Goal: Transaction & Acquisition: Book appointment/travel/reservation

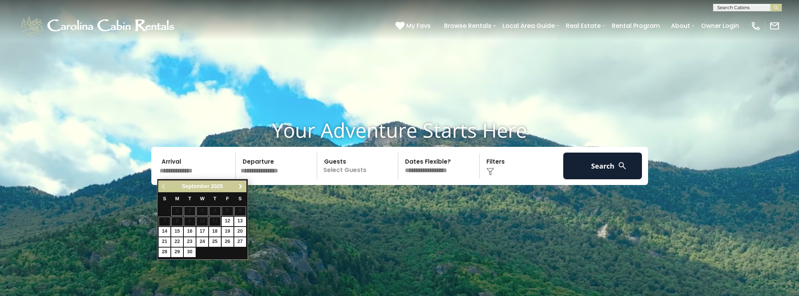
click at [241, 187] on span "Next" at bounding box center [241, 187] width 6 height 6
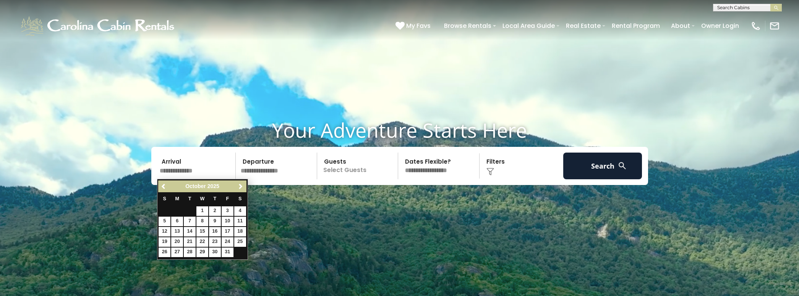
click at [215, 231] on link "16" at bounding box center [215, 232] width 12 height 10
type input "********"
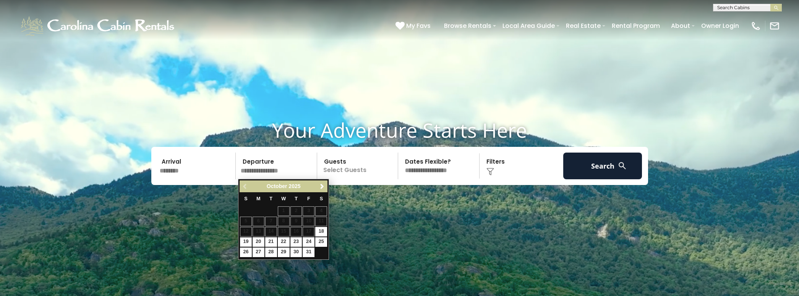
click at [243, 241] on link "19" at bounding box center [246, 243] width 12 height 10
type input "********"
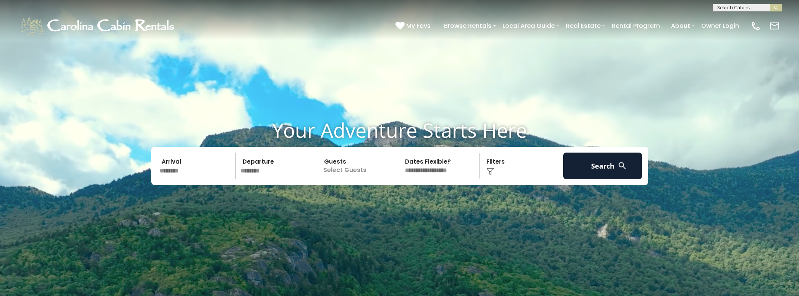
click at [351, 169] on p "Select Guests" at bounding box center [358, 166] width 79 height 27
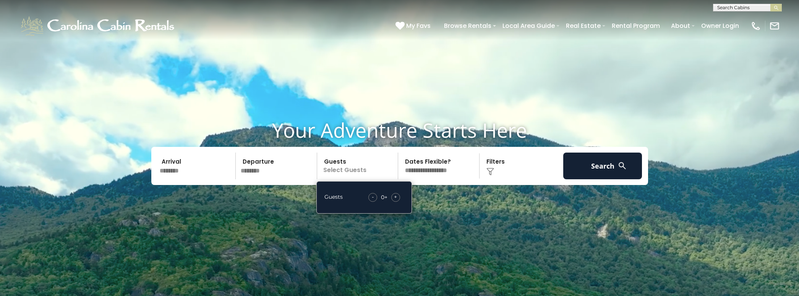
click at [394, 196] on span "+" at bounding box center [395, 197] width 3 height 8
click at [600, 170] on button "Search" at bounding box center [602, 166] width 79 height 27
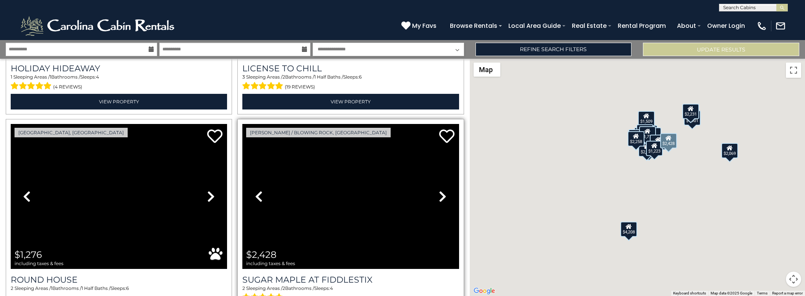
scroll to position [2982, 0]
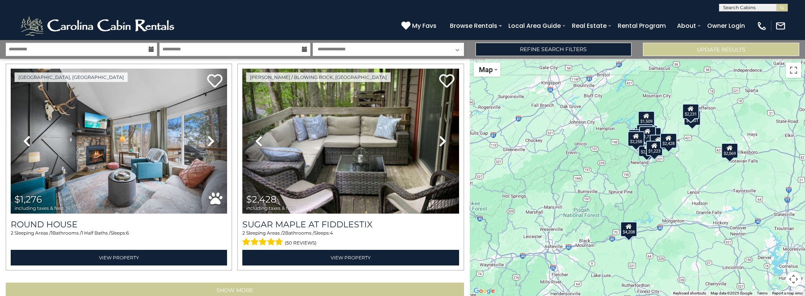
click at [265, 283] on button "Show More" at bounding box center [235, 290] width 458 height 15
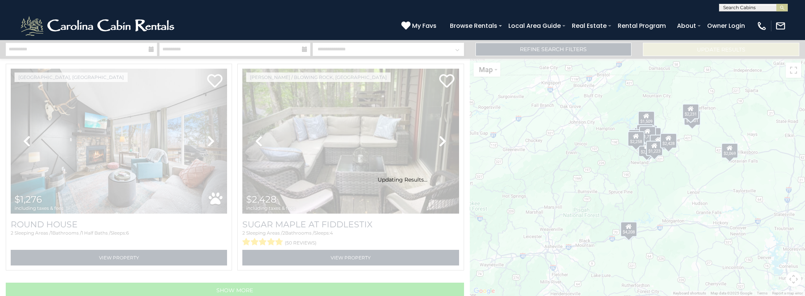
scroll to position [2970, 0]
